Goal: Information Seeking & Learning: Learn about a topic

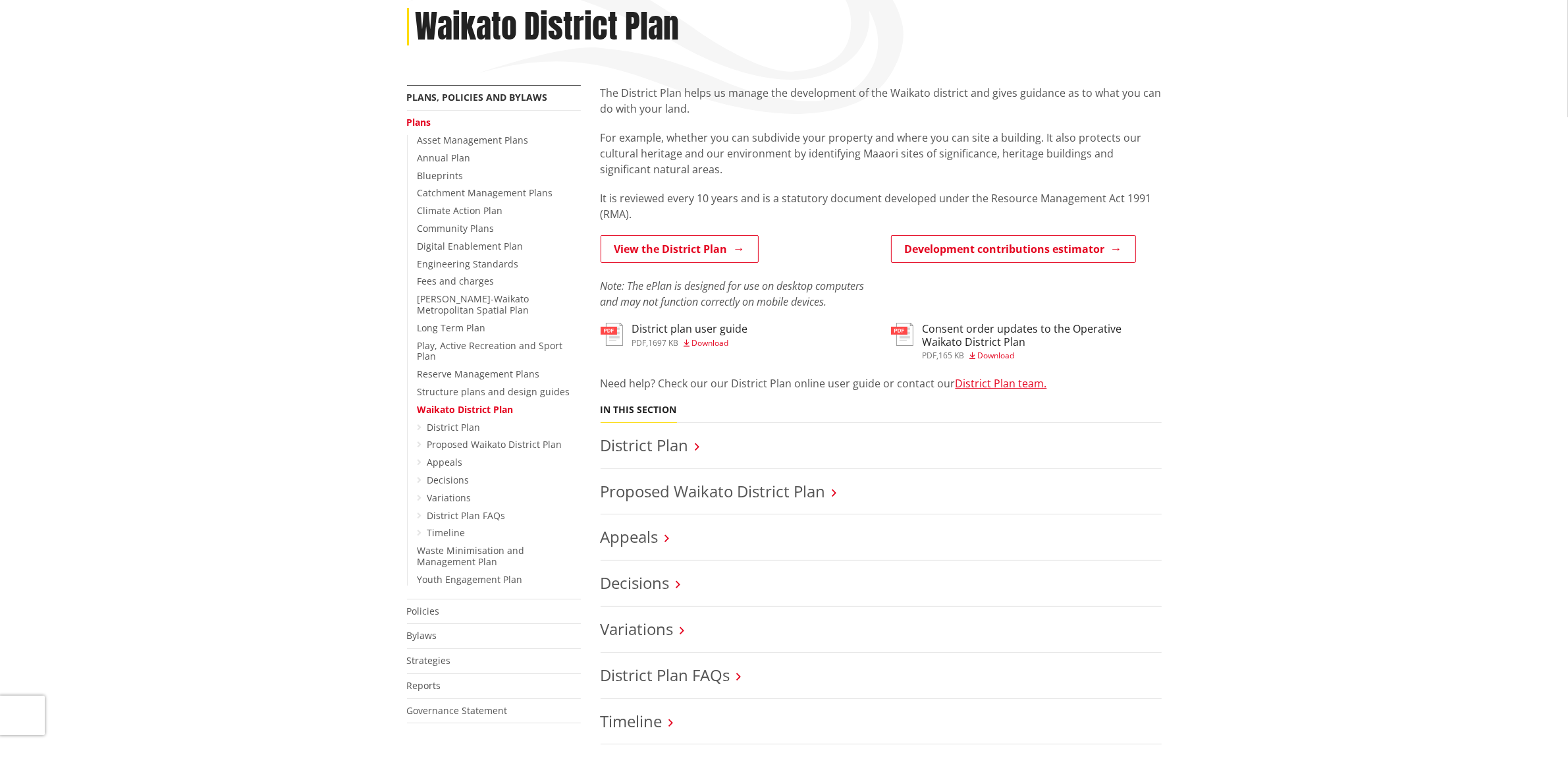
scroll to position [247, 0]
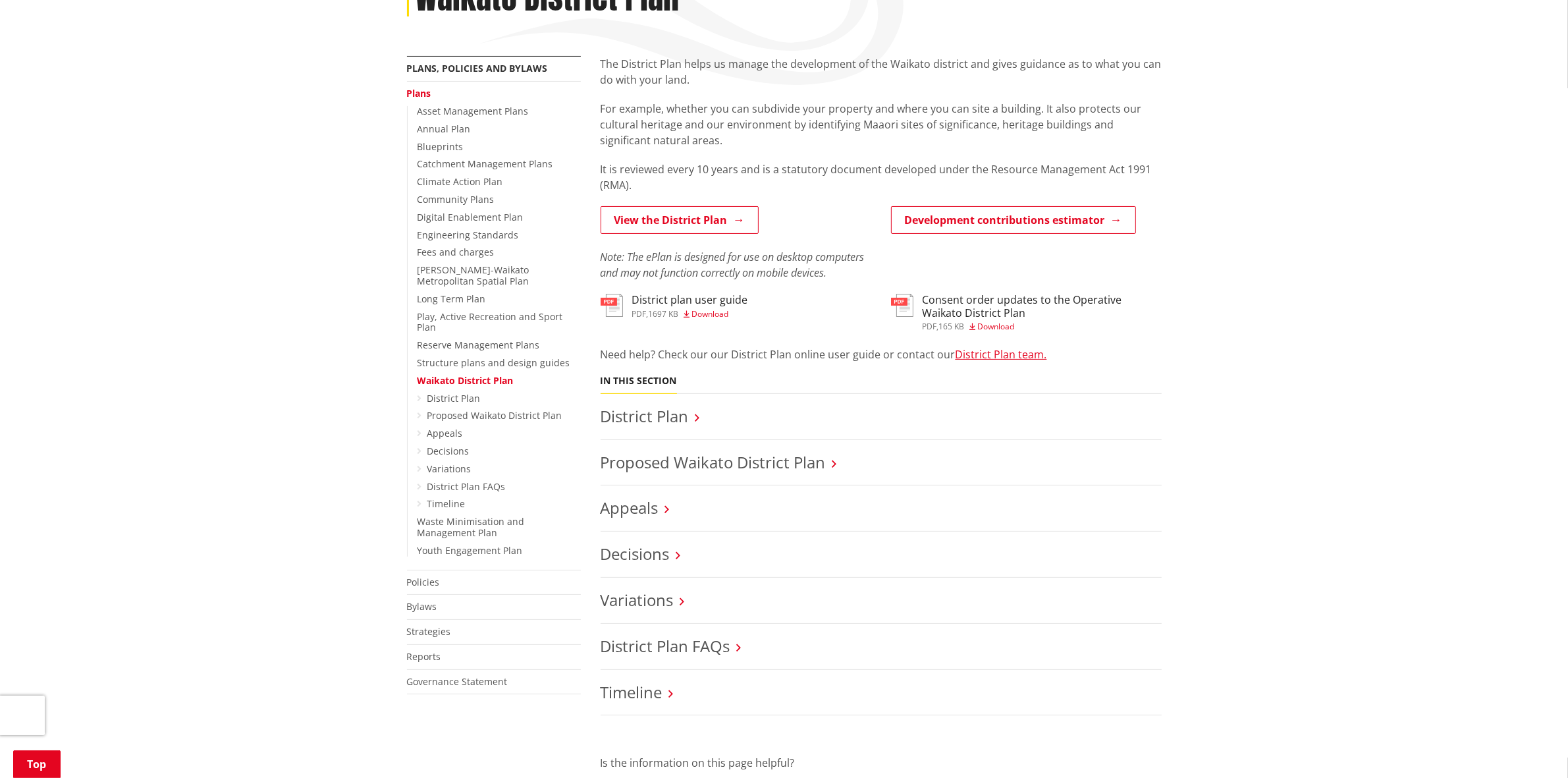
click at [456, 427] on link "Appeals" at bounding box center [445, 433] width 35 height 13
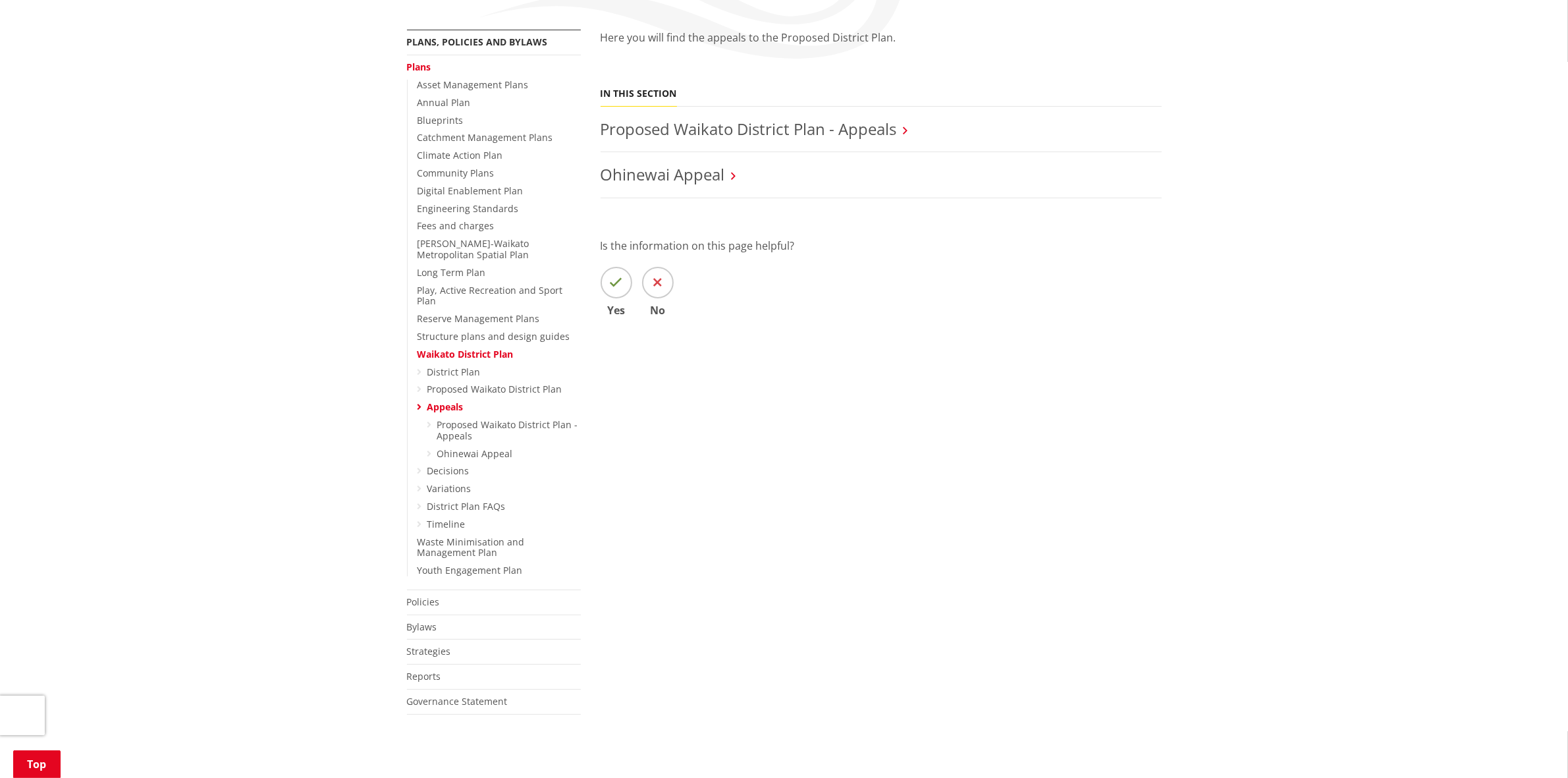
scroll to position [247, 0]
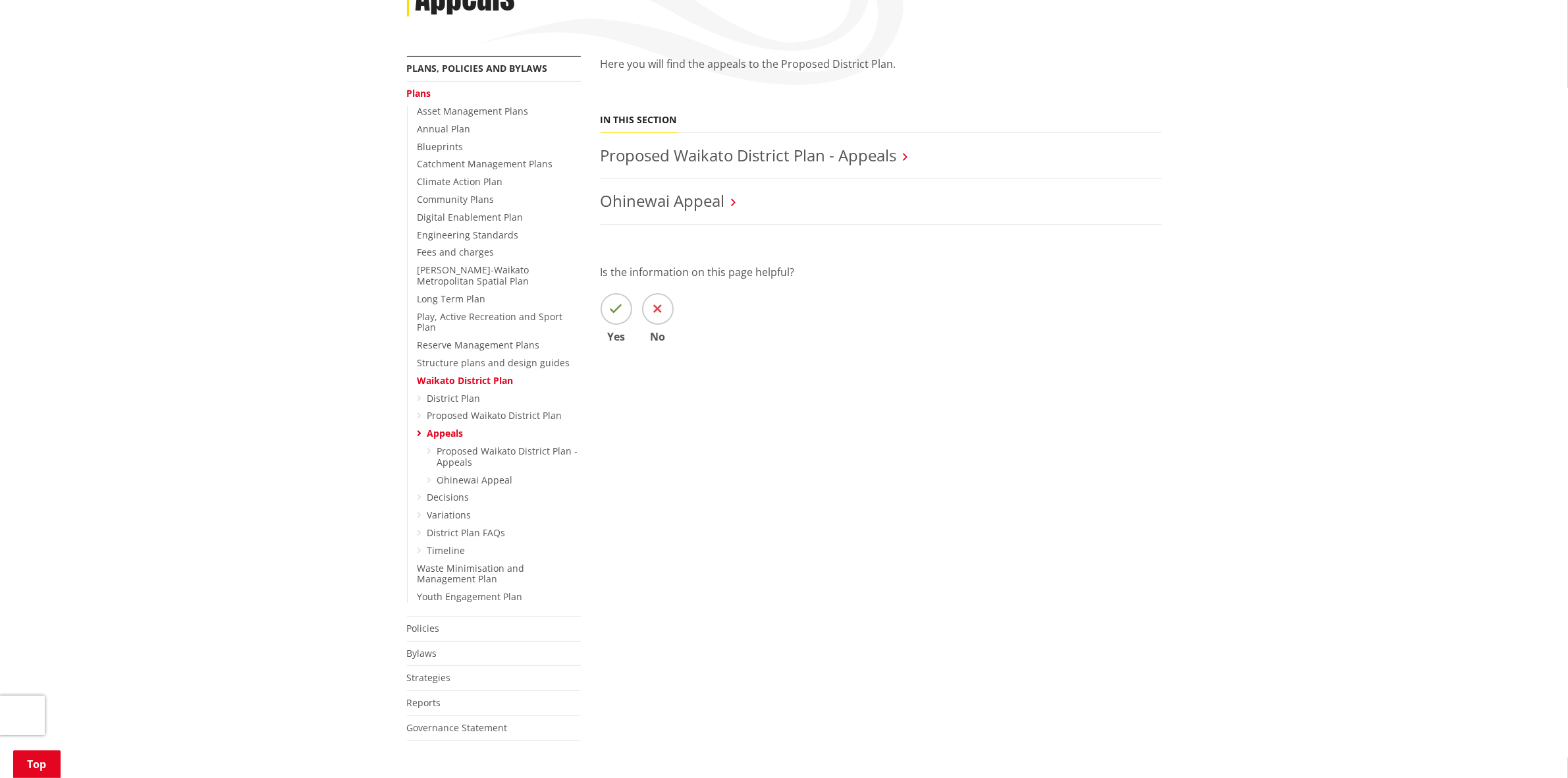
click at [881, 153] on link "Proposed Waikato District Plan - Appeals" at bounding box center [749, 155] width 296 height 22
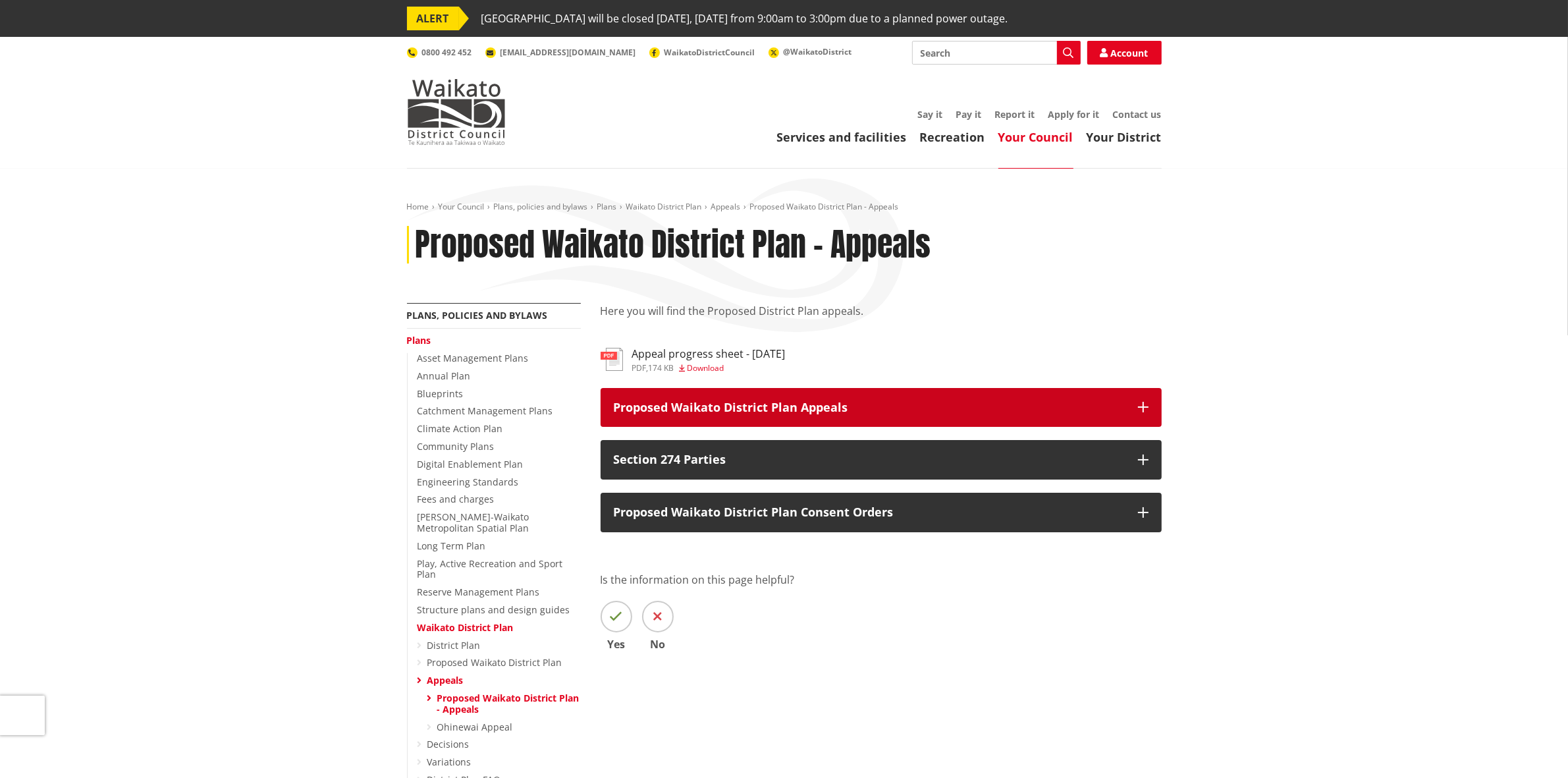
click at [801, 401] on p "Proposed Waikato District Plan Appeals" at bounding box center [869, 408] width 511 height 13
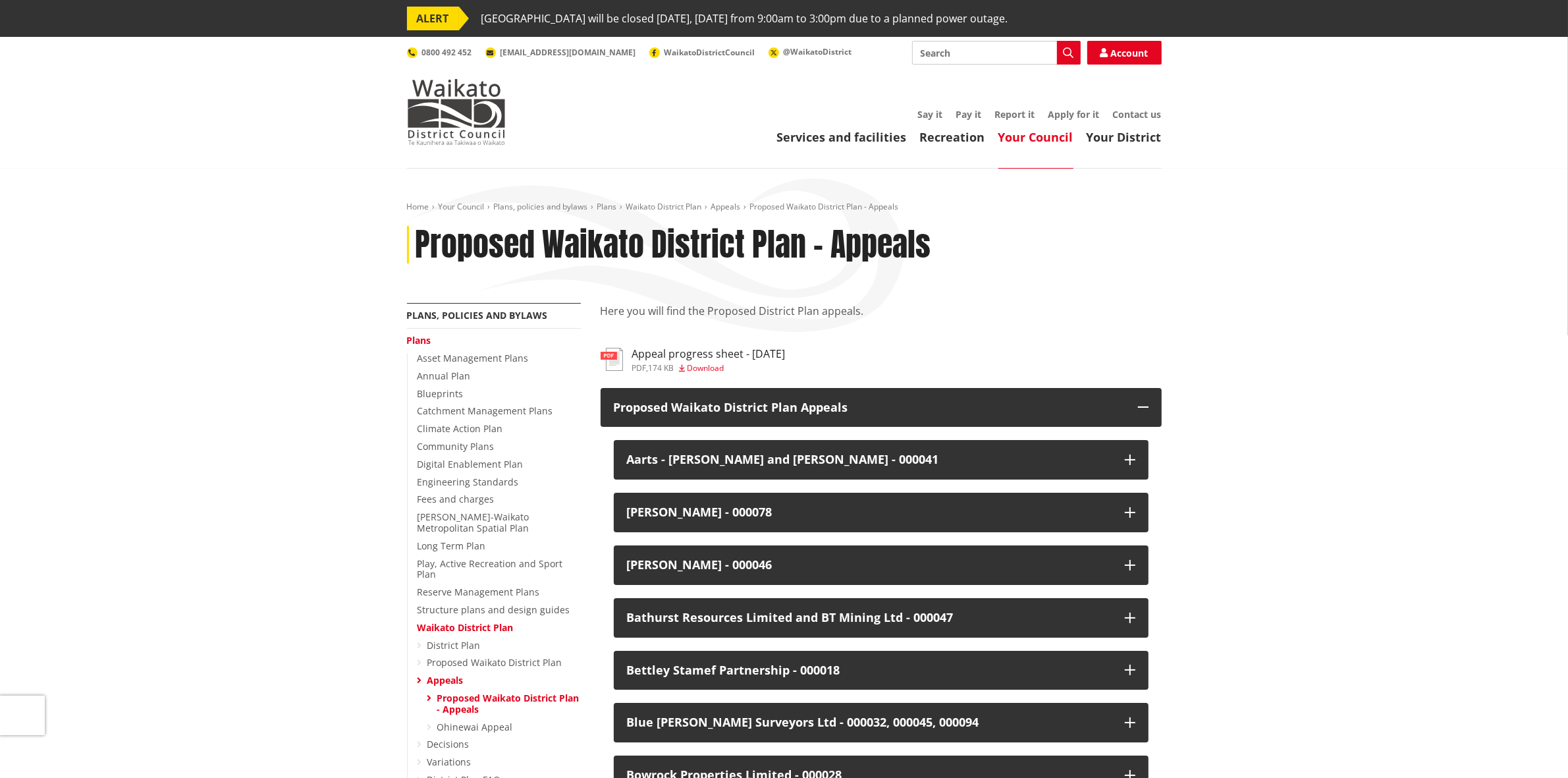
scroll to position [1227, 0]
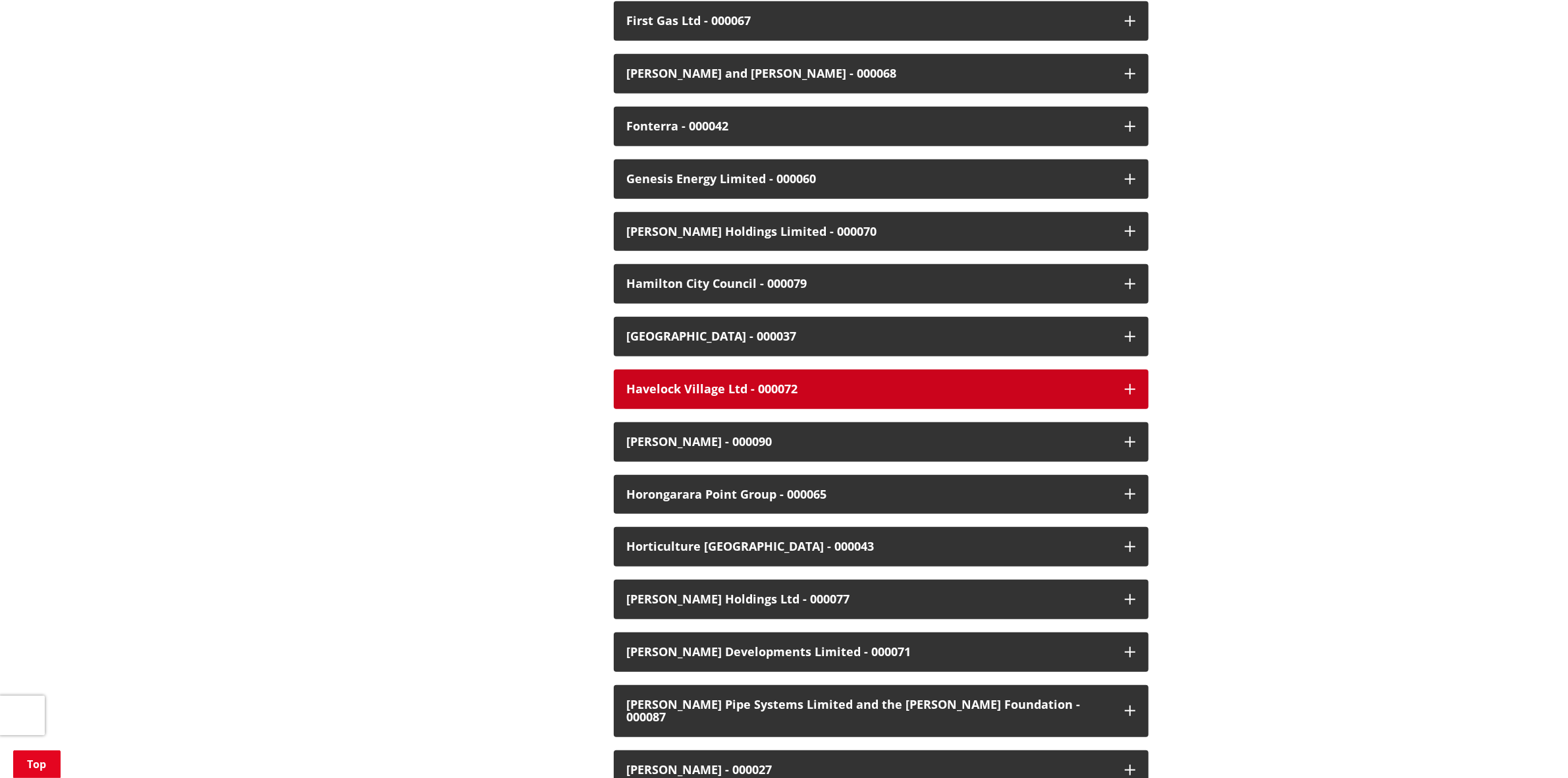
click at [921, 392] on div "Havelock Village Ltd - 000072" at bounding box center [869, 389] width 485 height 13
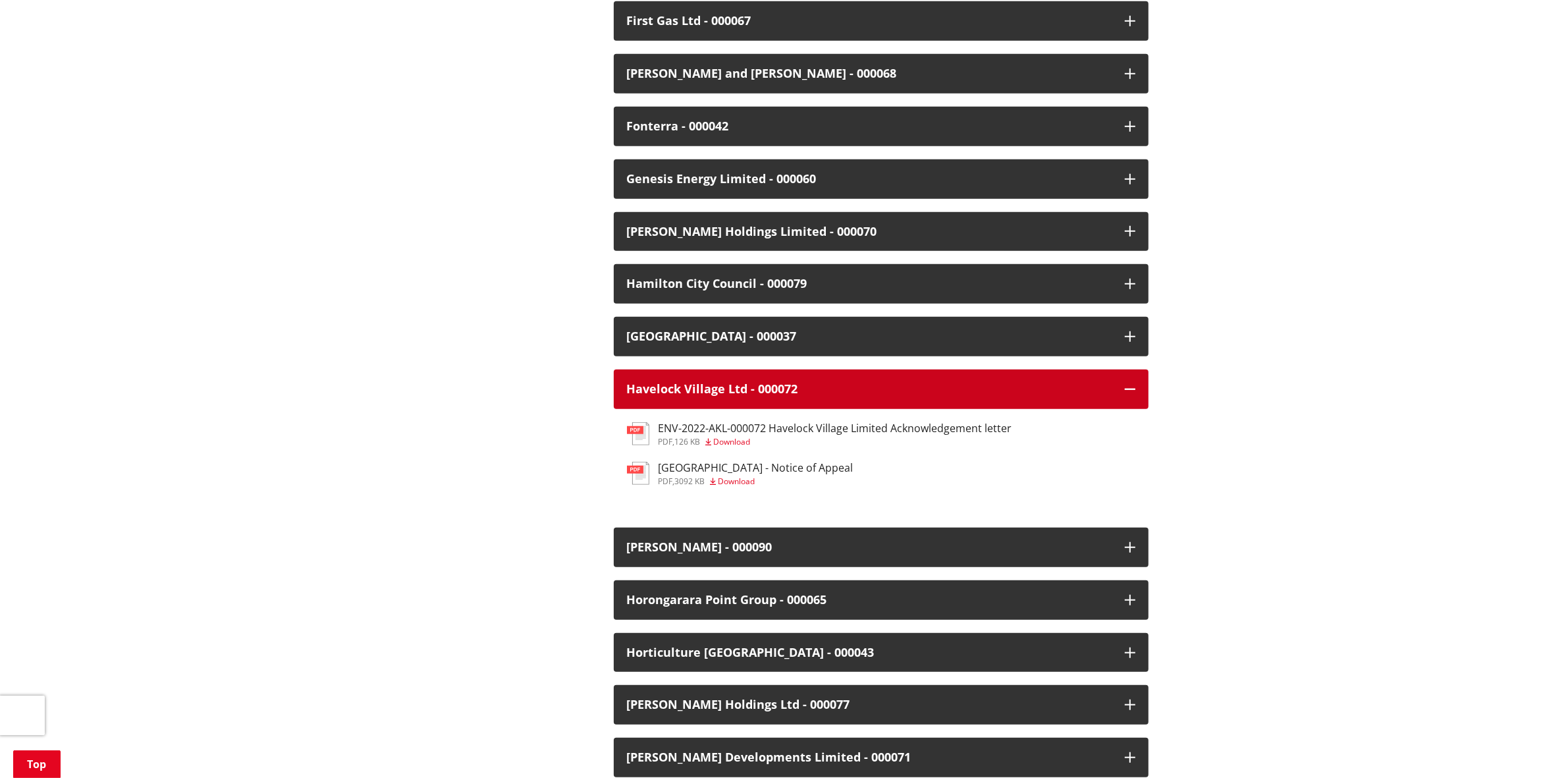
click at [1128, 390] on icon "button" at bounding box center [1129, 389] width 10 height 10
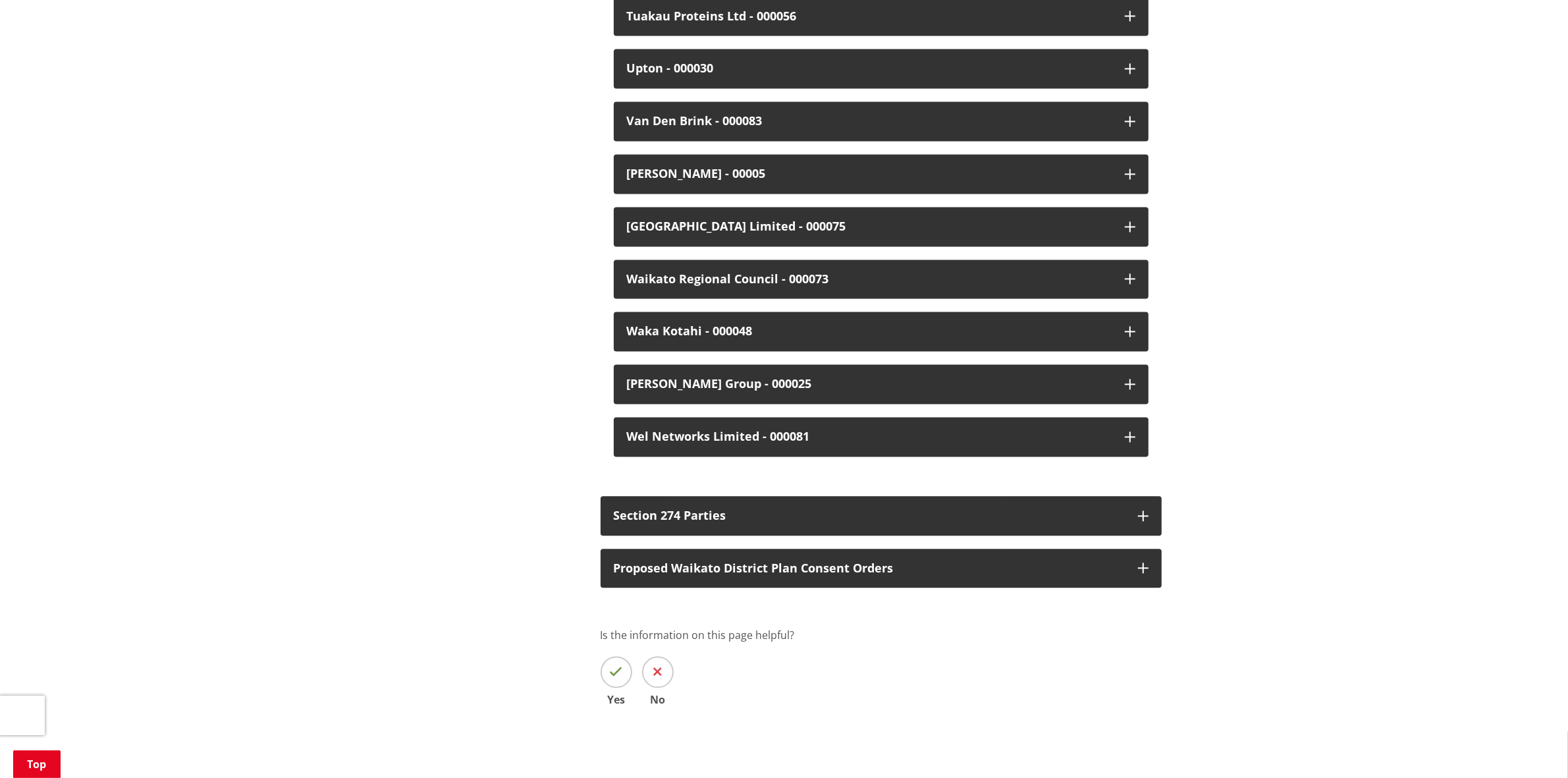
scroll to position [3451, 0]
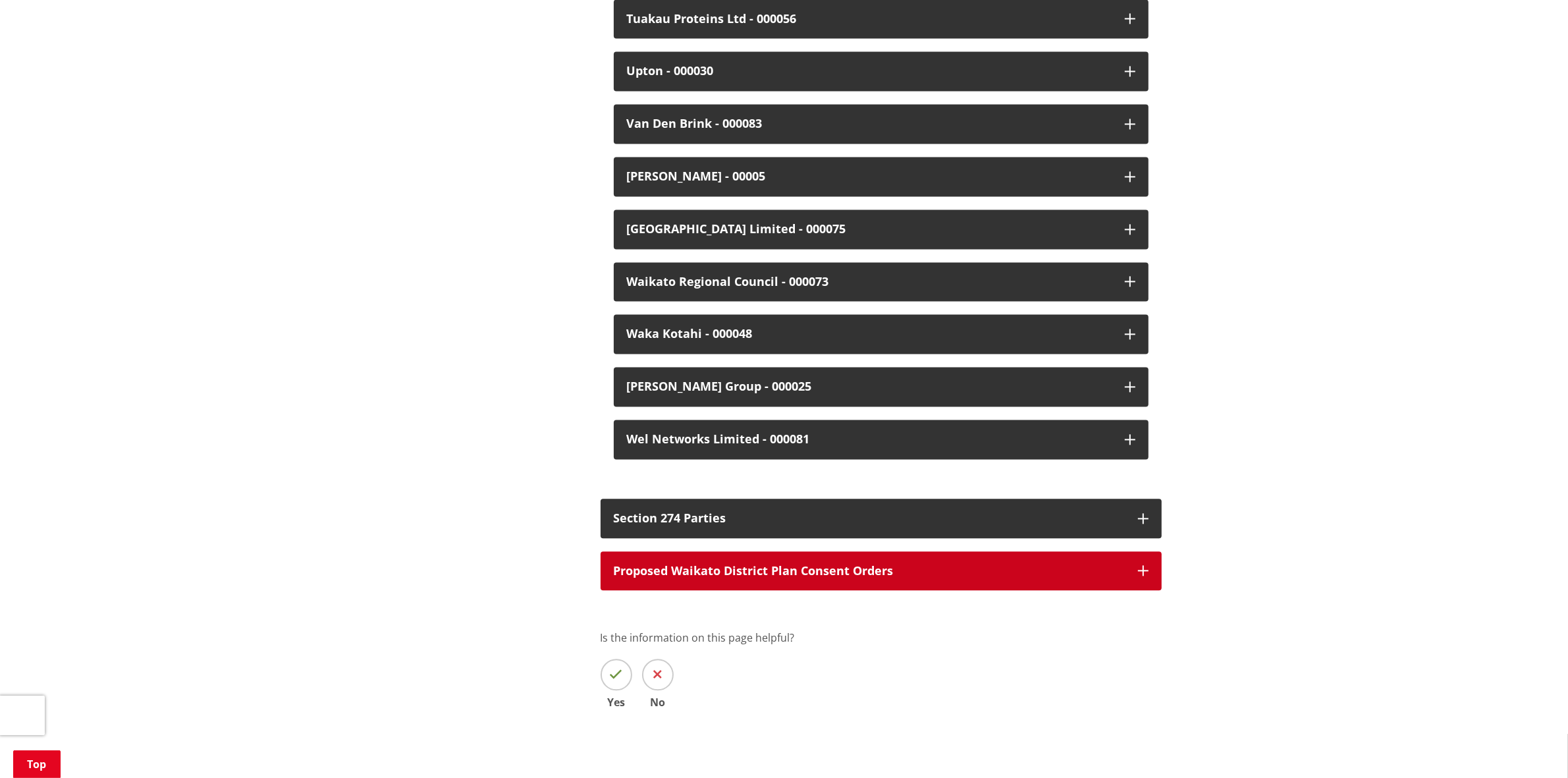
click at [1071, 567] on button "Proposed Waikato District Plan Consent Orders" at bounding box center [881, 571] width 561 height 39
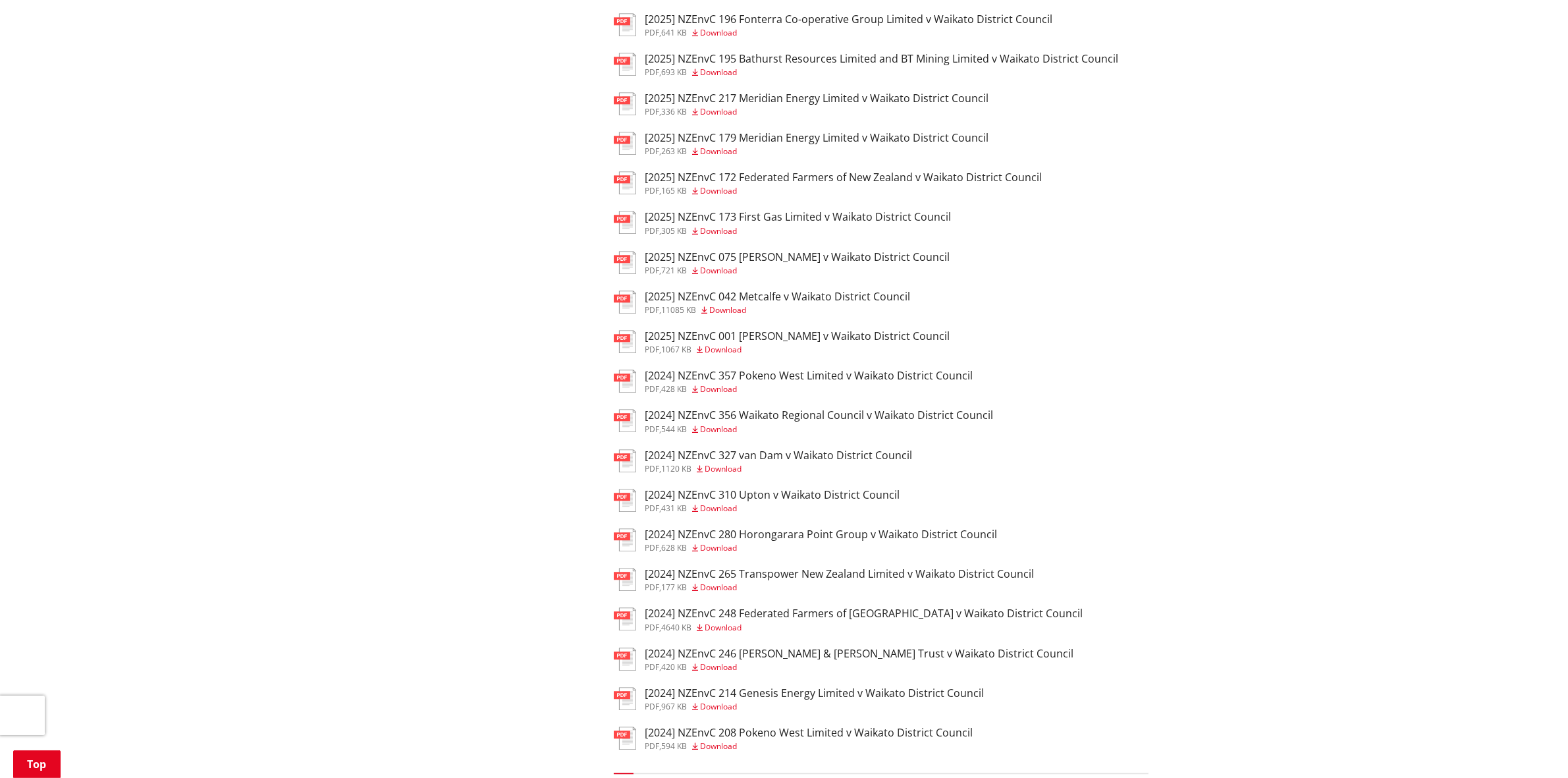
scroll to position [4110, 0]
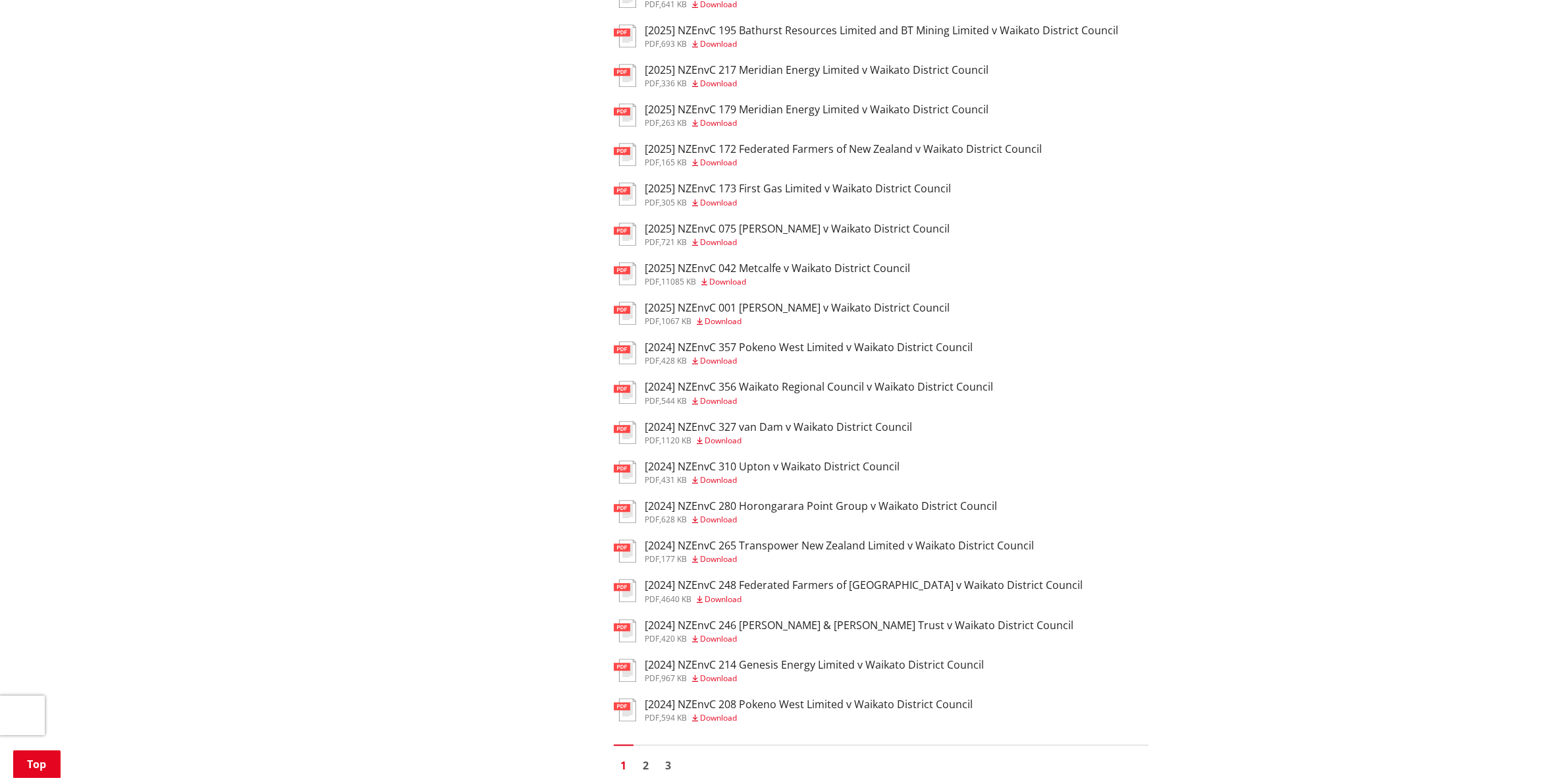
click at [646, 759] on link "2" at bounding box center [646, 765] width 20 height 20
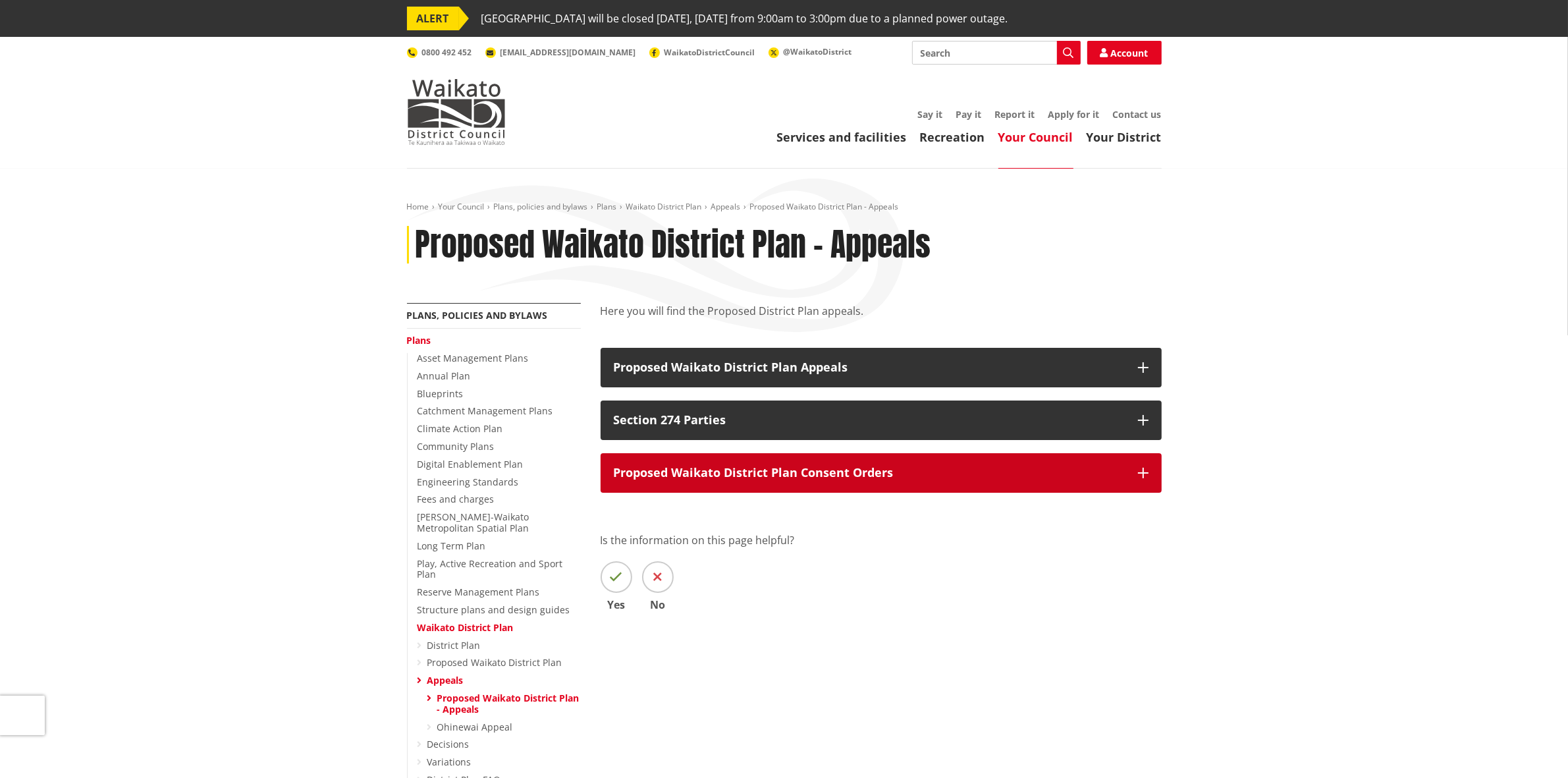
click at [1041, 483] on button "Proposed Waikato District Plan Consent Orders" at bounding box center [881, 473] width 561 height 39
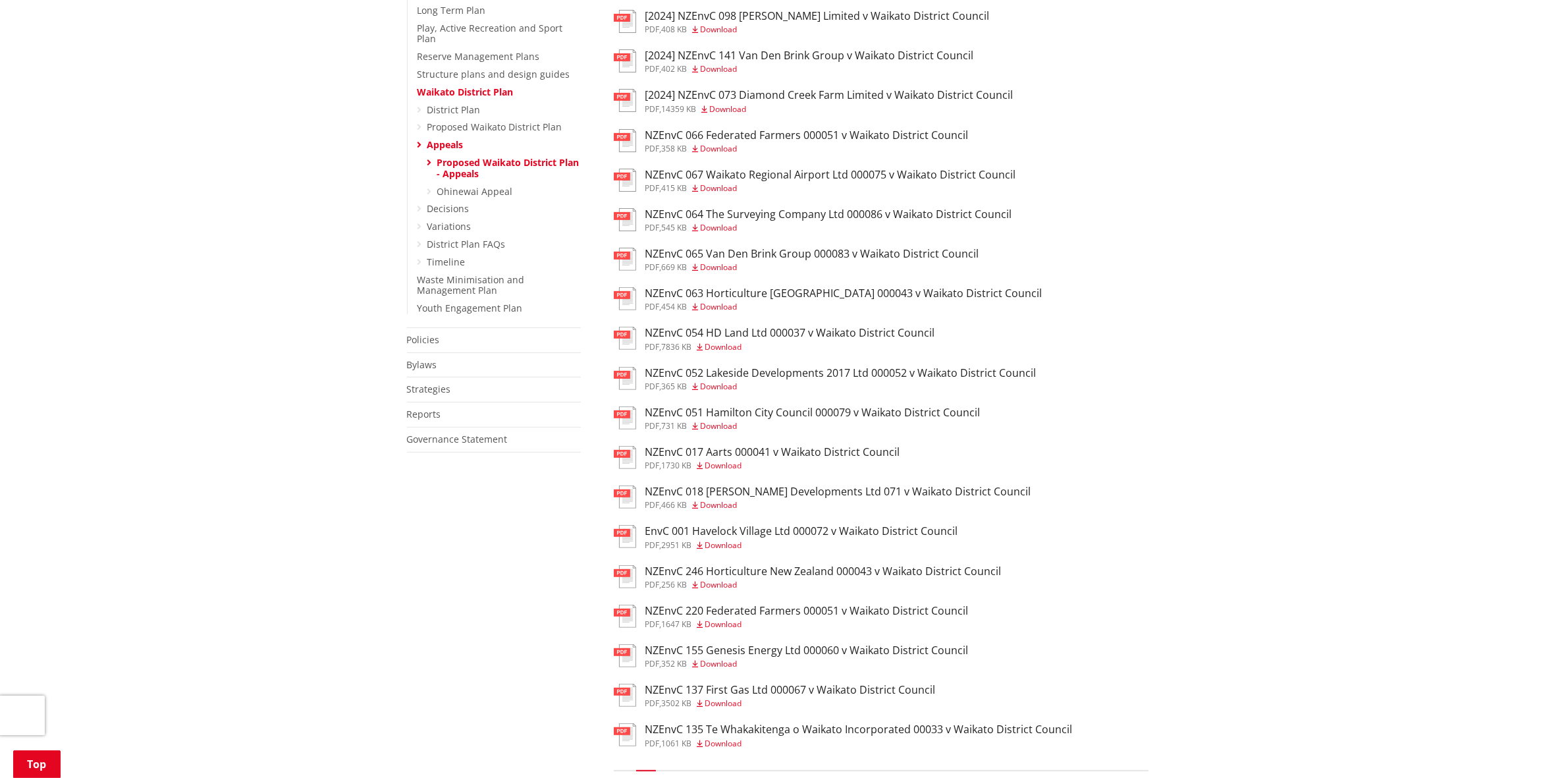
scroll to position [577, 0]
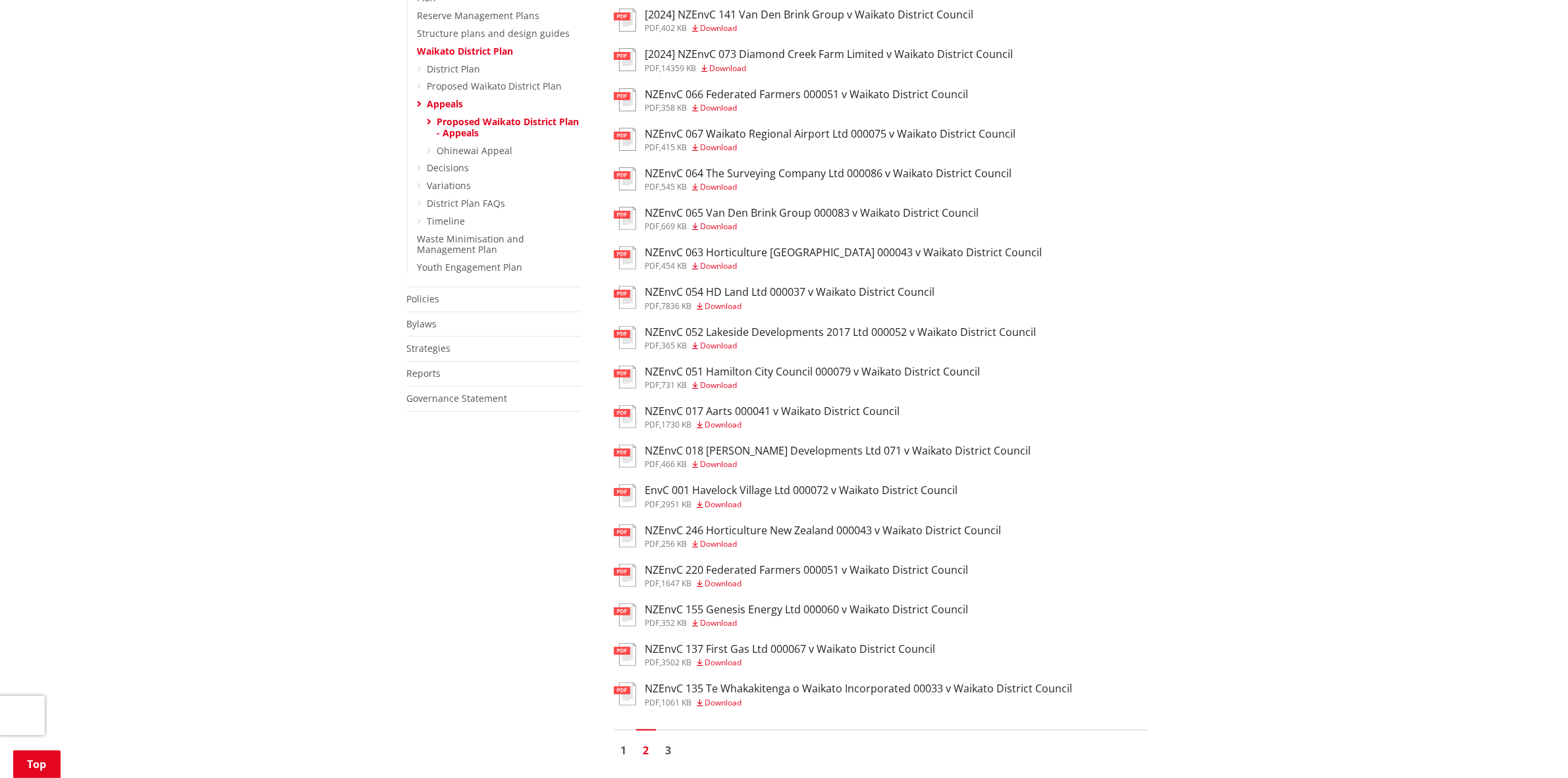
click at [804, 493] on h3 "EnvC 001 Havelock Village Ltd 000072 v Waikato District Council" at bounding box center [802, 490] width 313 height 13
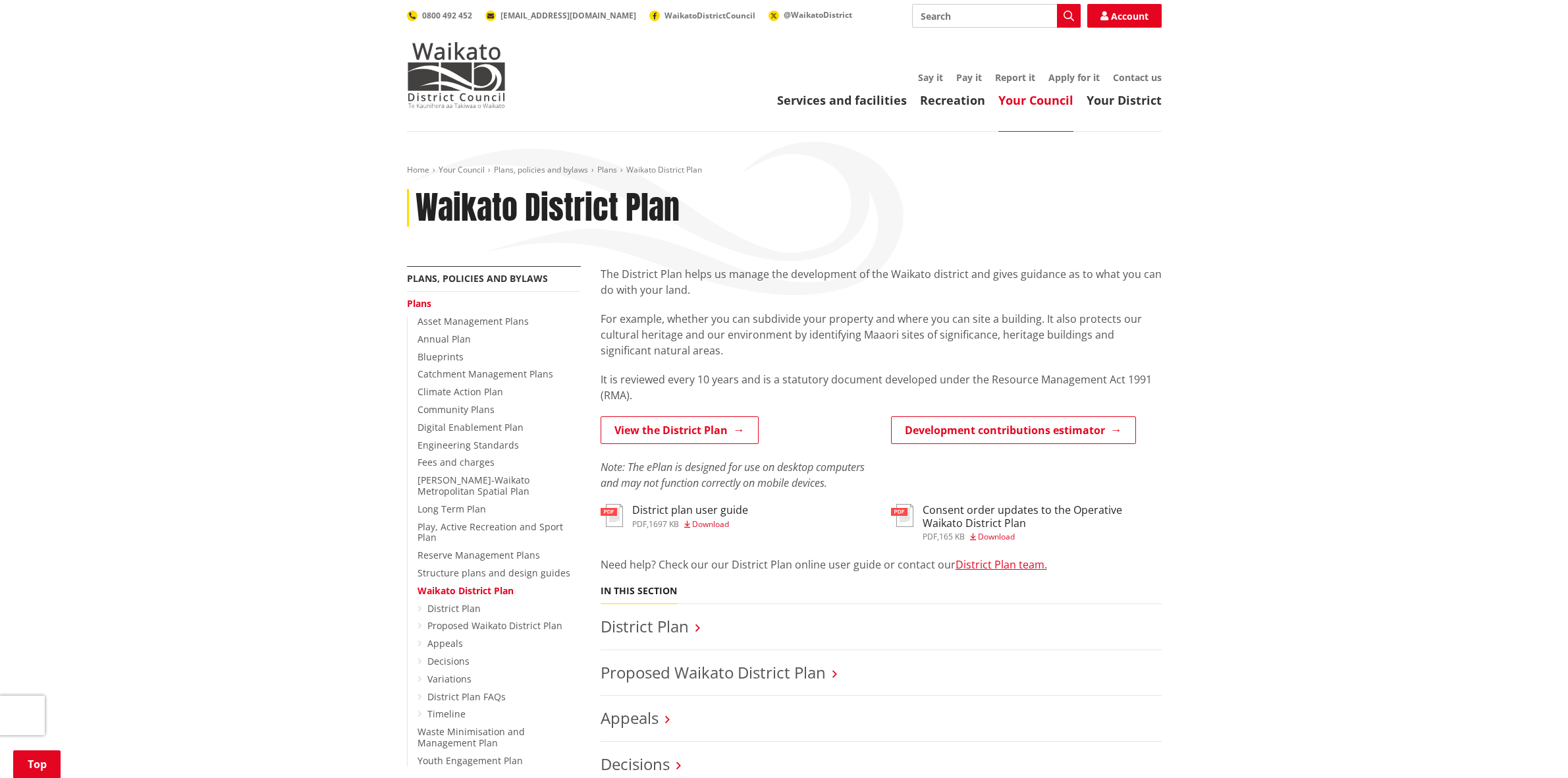
scroll to position [329, 0]
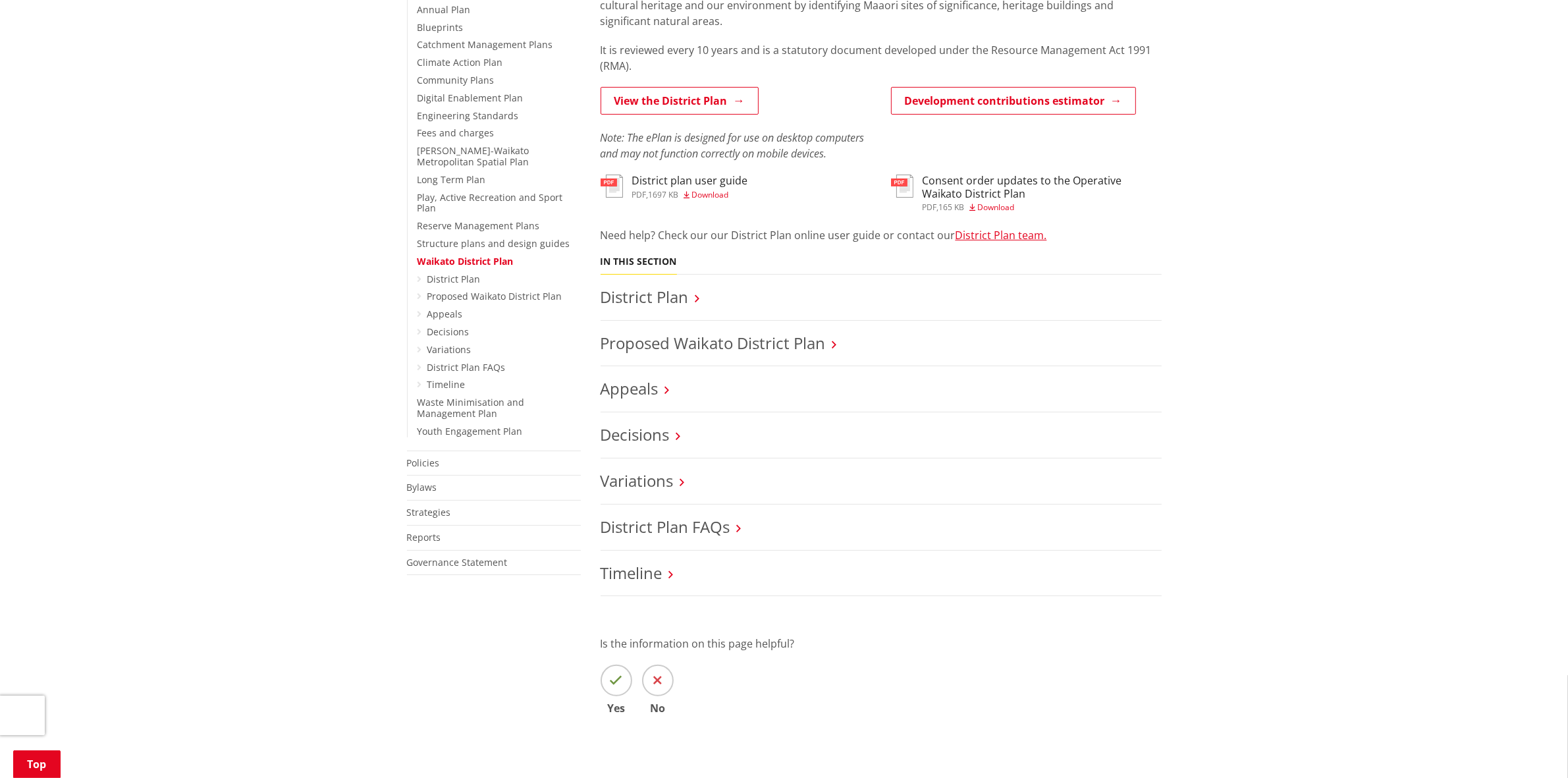
click at [512, 290] on link "Proposed Waikato District Plan" at bounding box center [495, 296] width 135 height 13
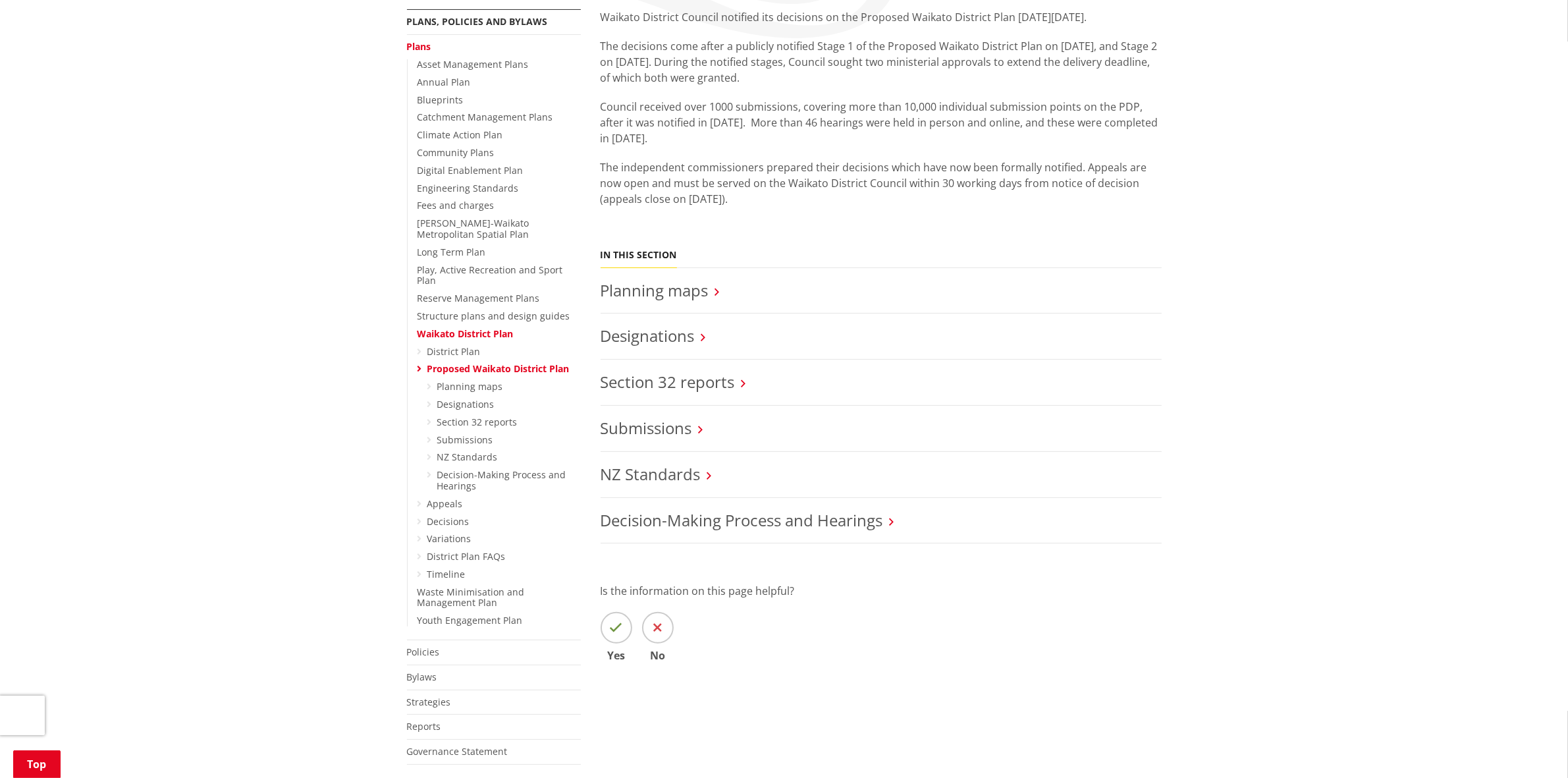
scroll to position [329, 0]
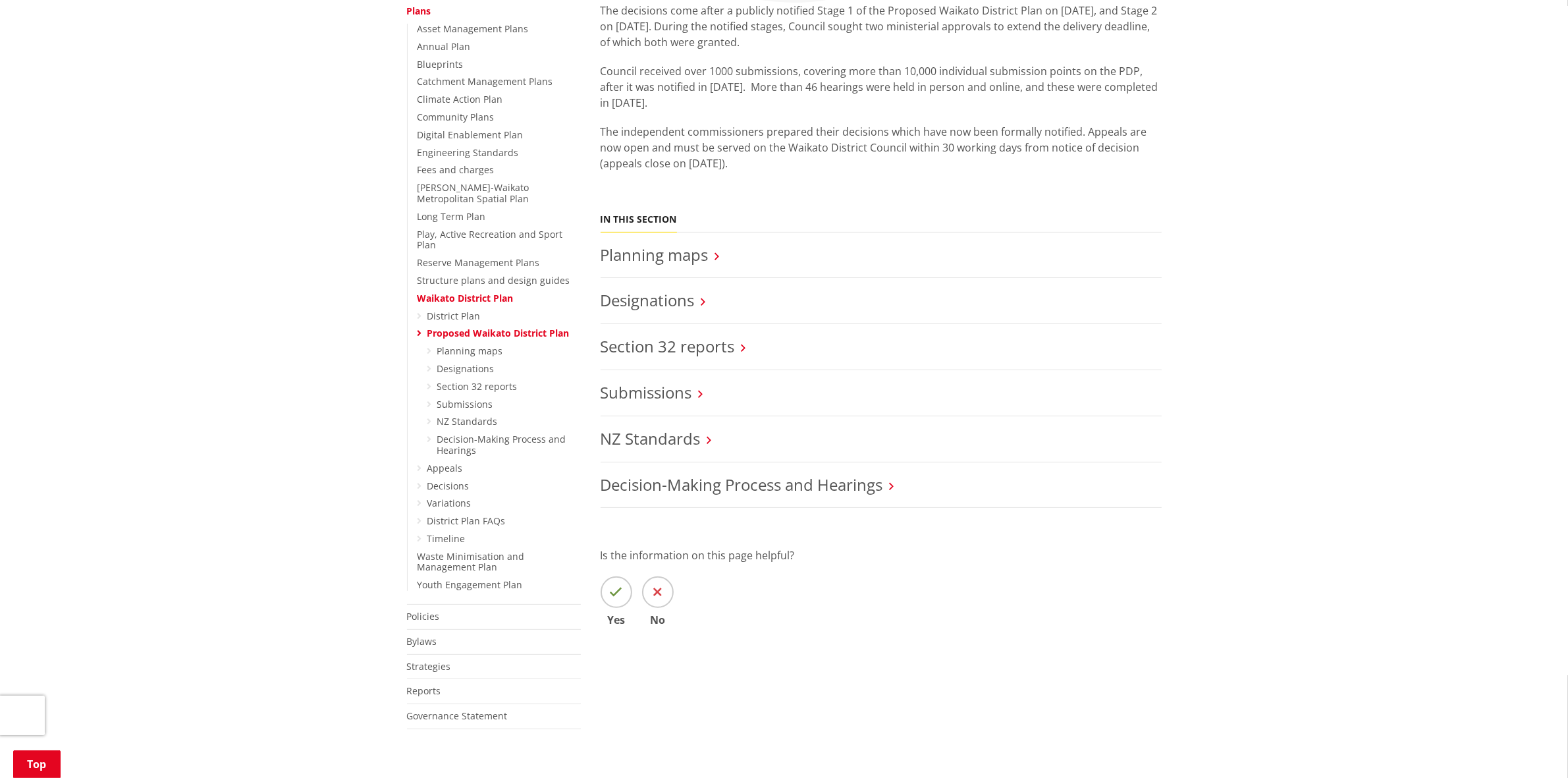
click at [436, 292] on link "Waikato District Plan" at bounding box center [465, 298] width 96 height 13
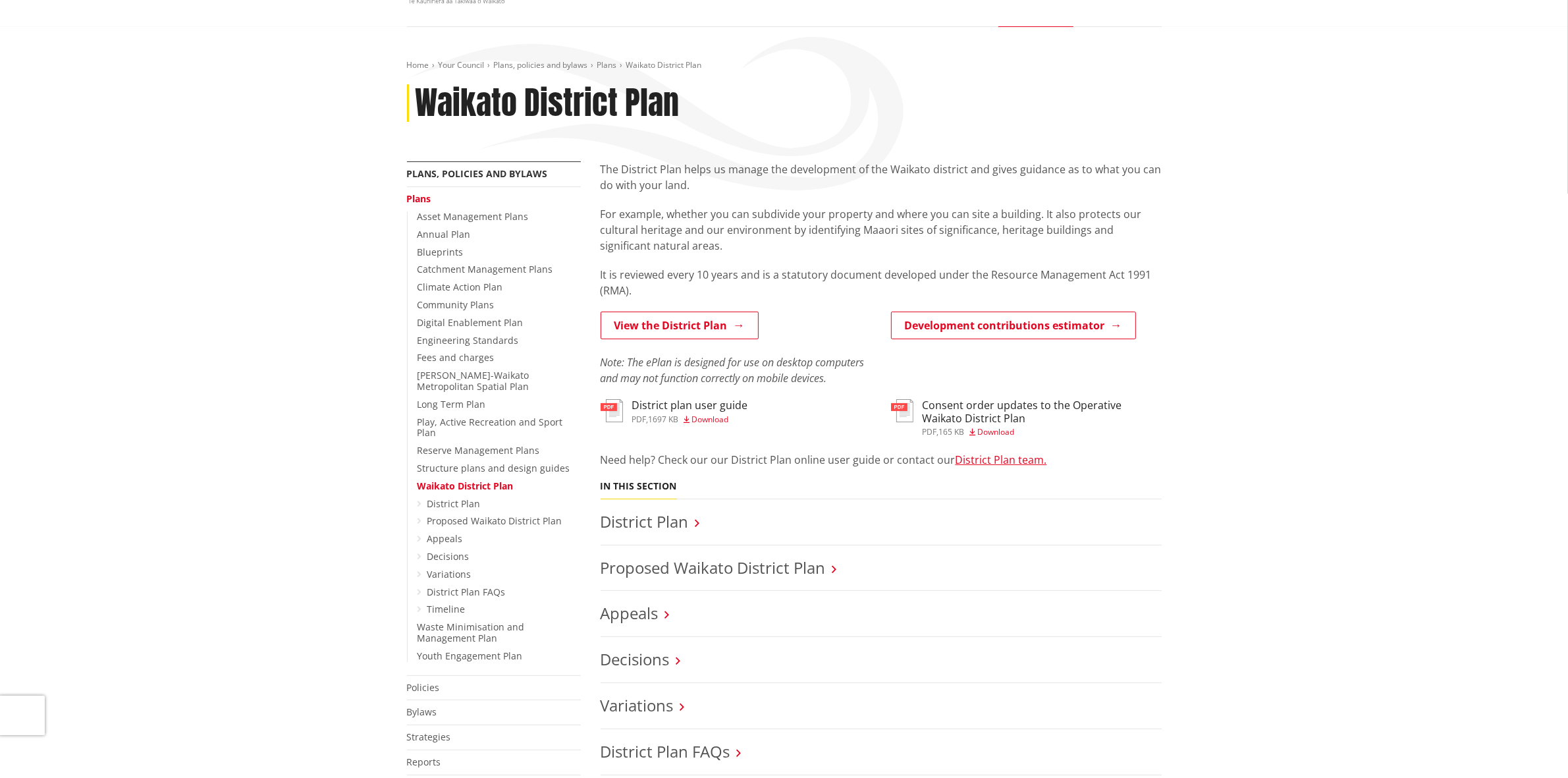
scroll to position [165, 0]
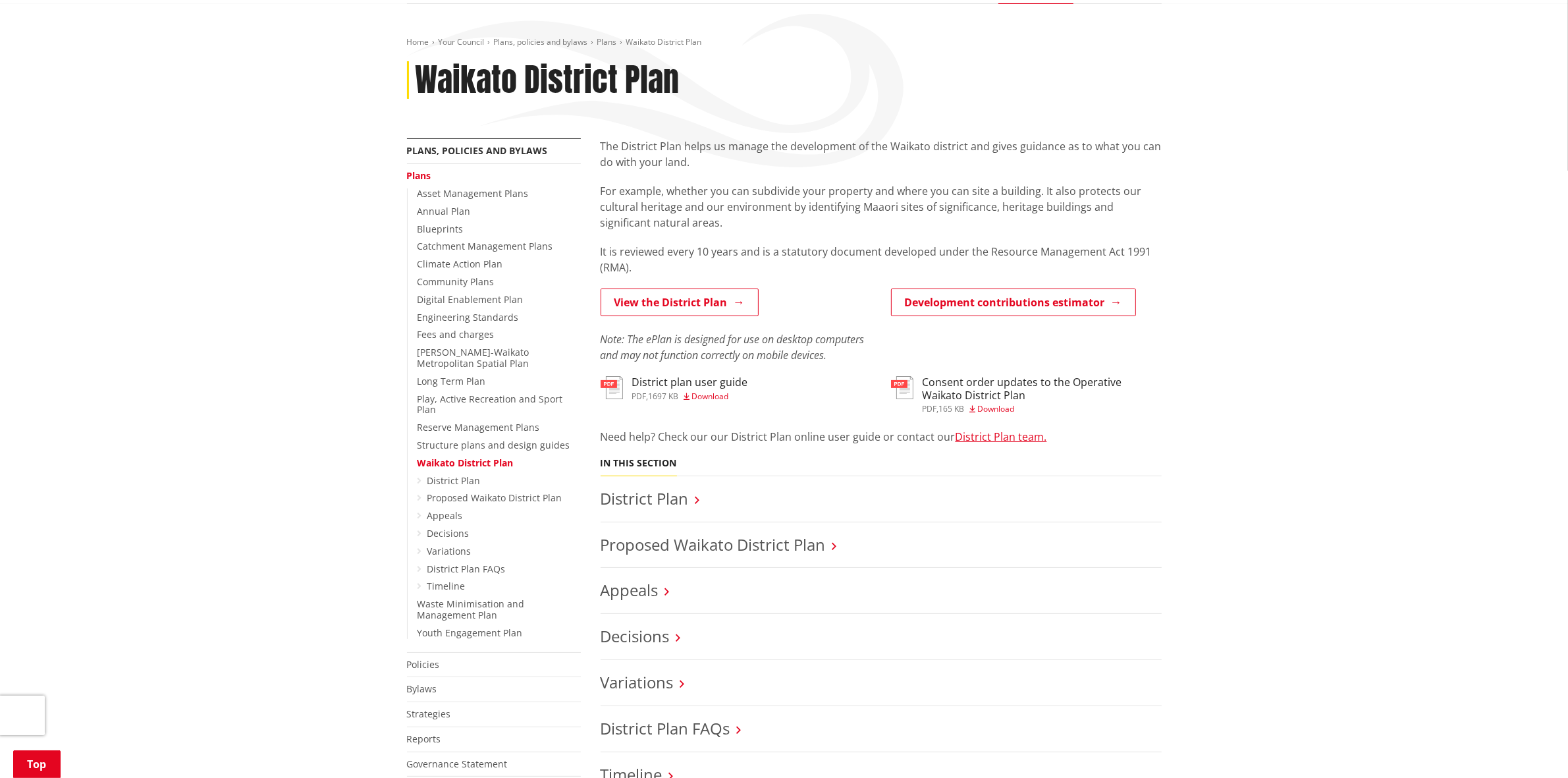
click at [468, 491] on link "Proposed Waikato District Plan" at bounding box center [495, 498] width 135 height 13
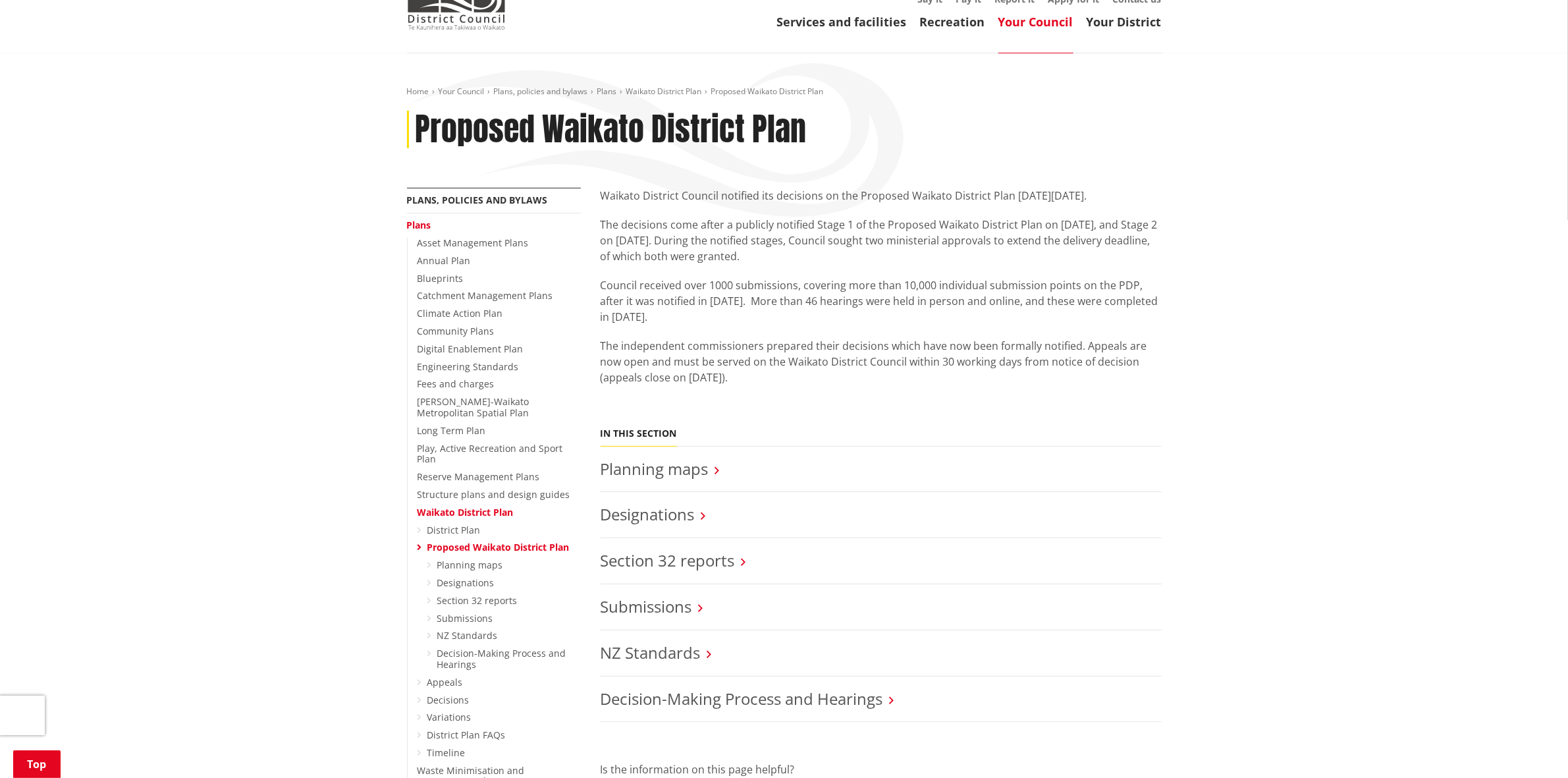
scroll to position [165, 0]
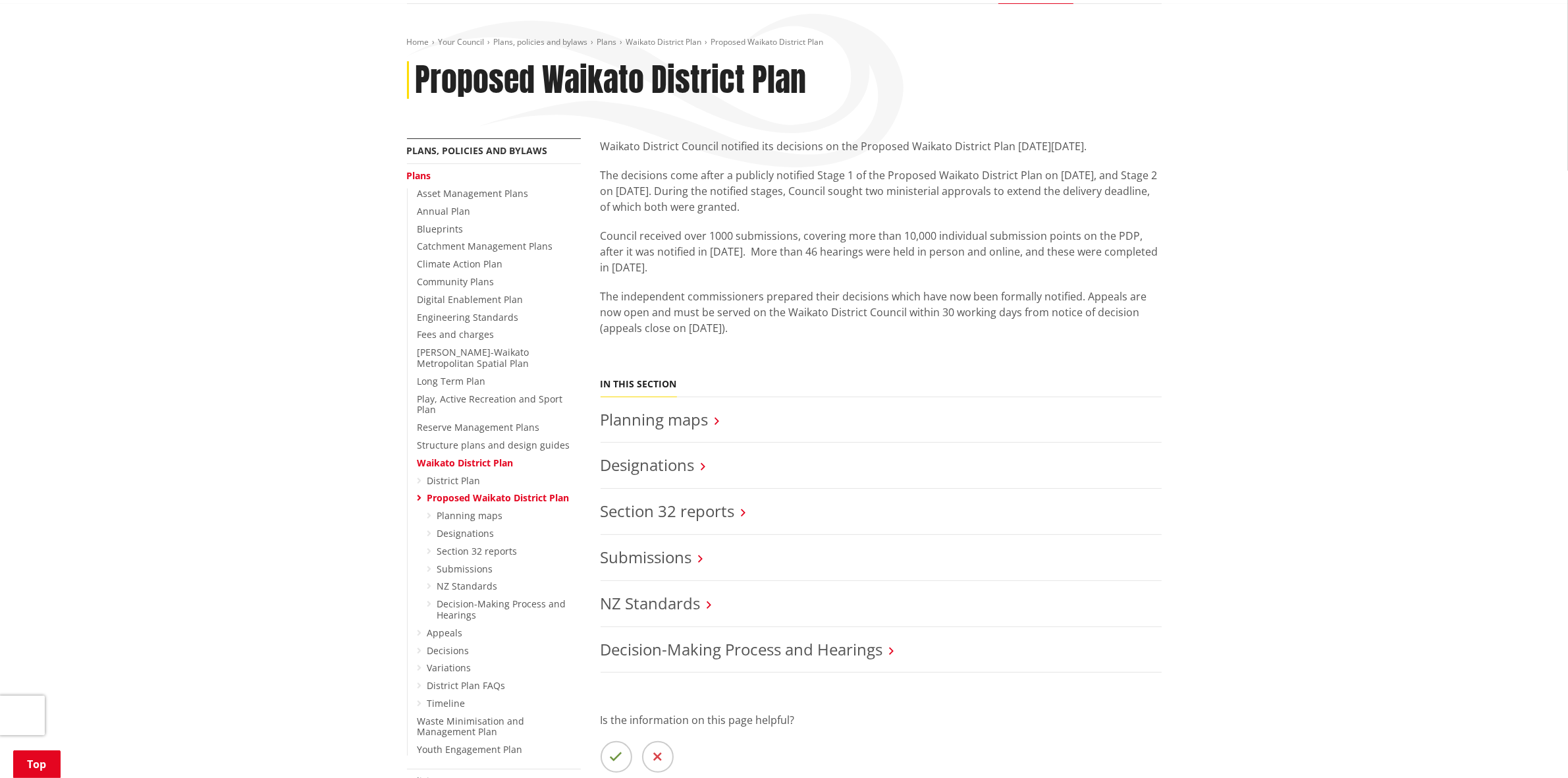
click at [435, 474] on link "District Plan" at bounding box center [454, 481] width 53 height 13
